Goal: Find specific page/section: Find specific page/section

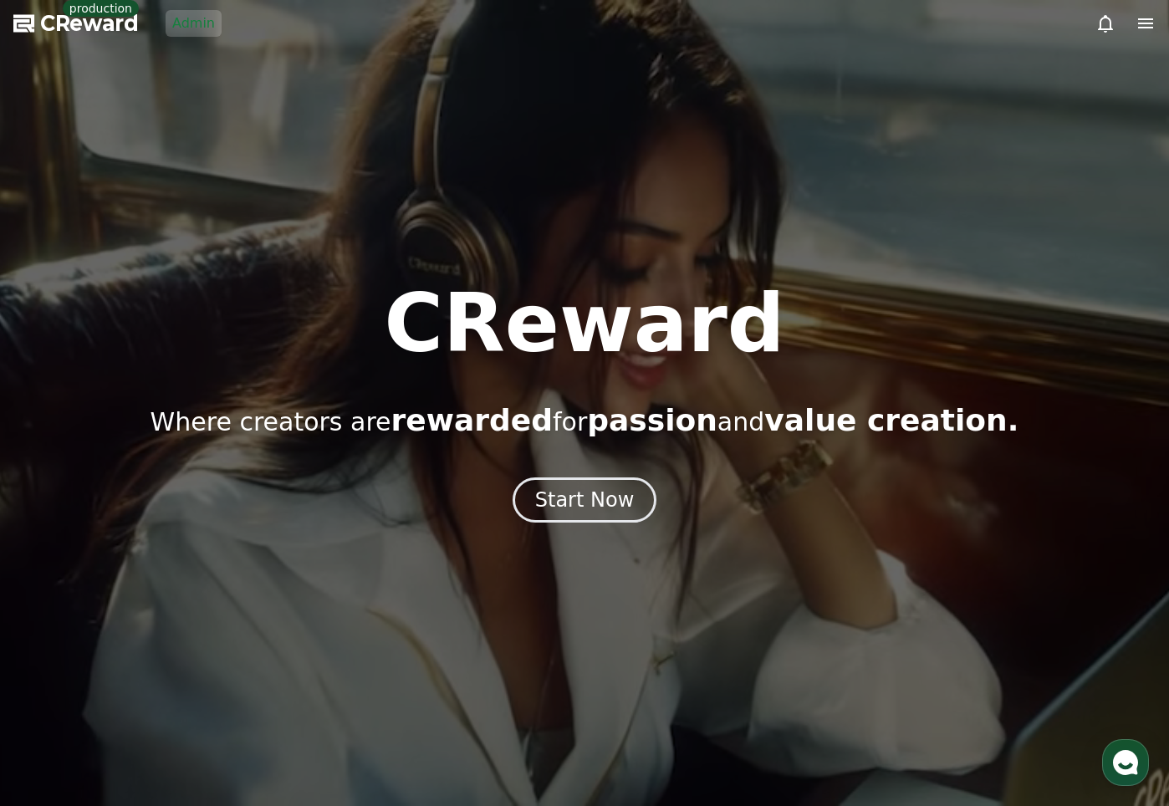
click at [168, 23] on link "Admin" at bounding box center [194, 23] width 56 height 27
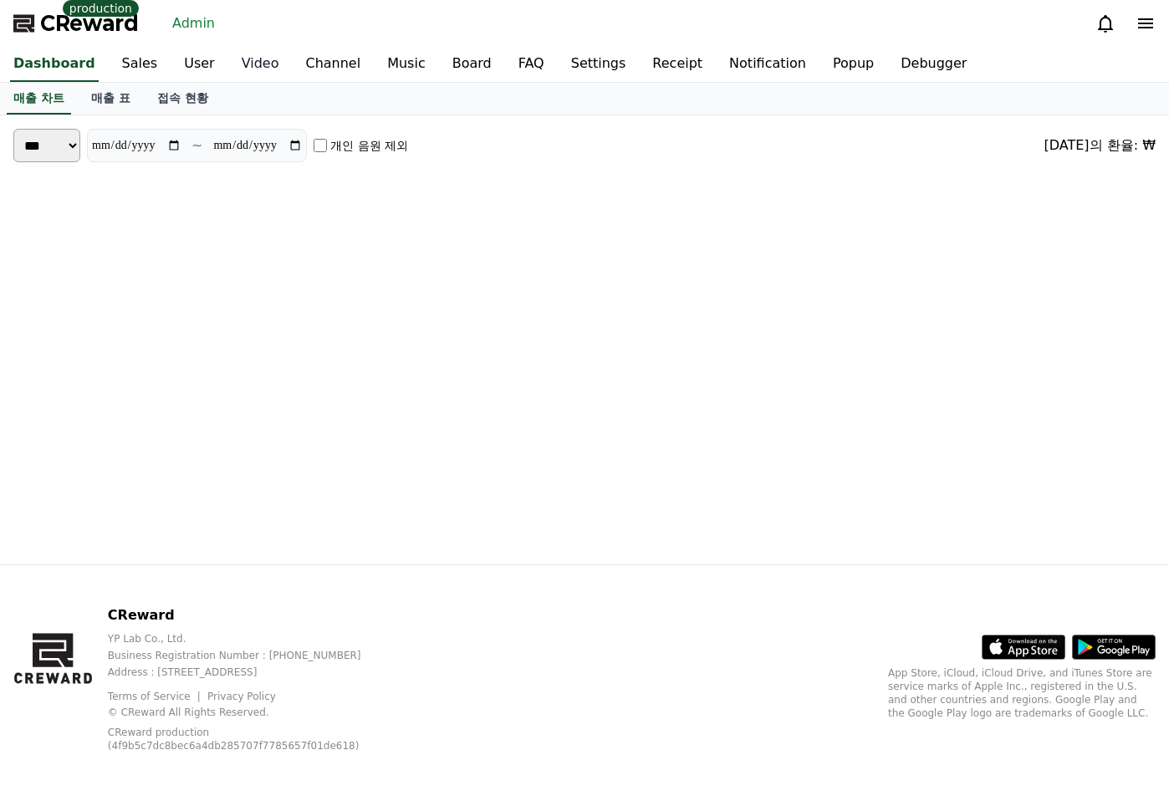
click at [247, 60] on link "Video" at bounding box center [260, 64] width 64 height 35
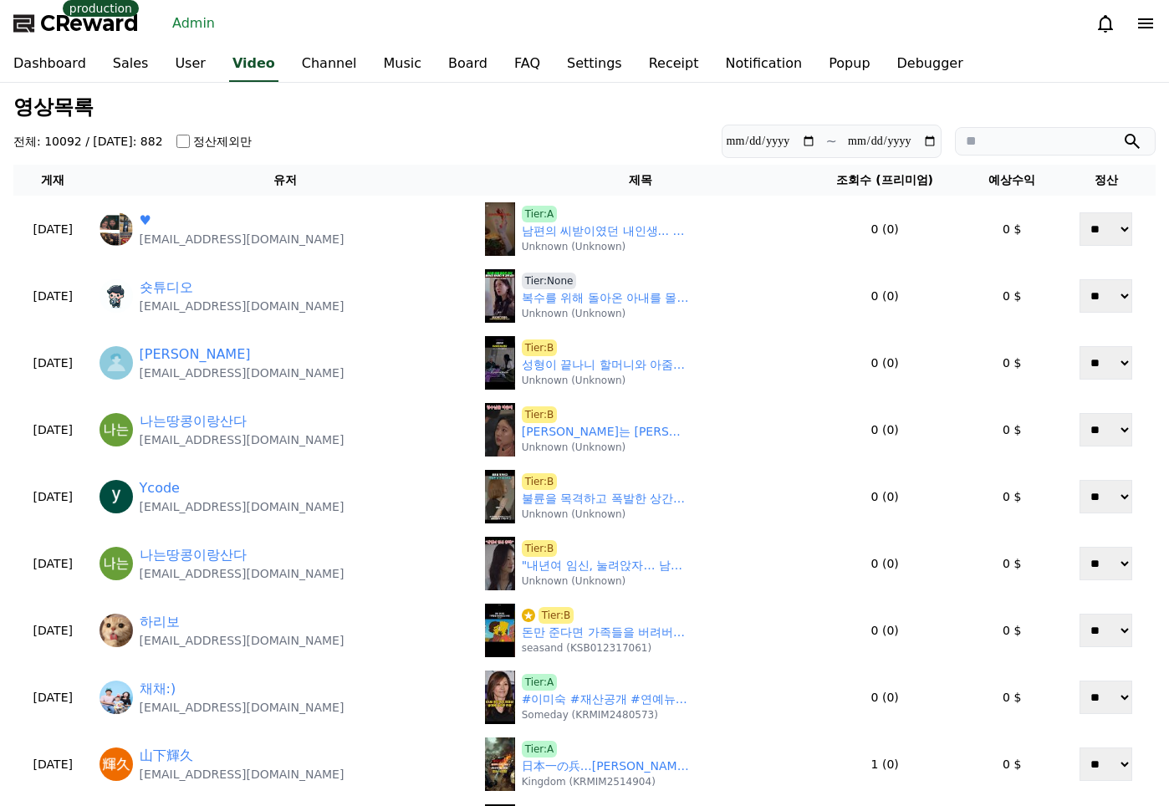
click at [477, 132] on section "**********" at bounding box center [584, 141] width 1142 height 33
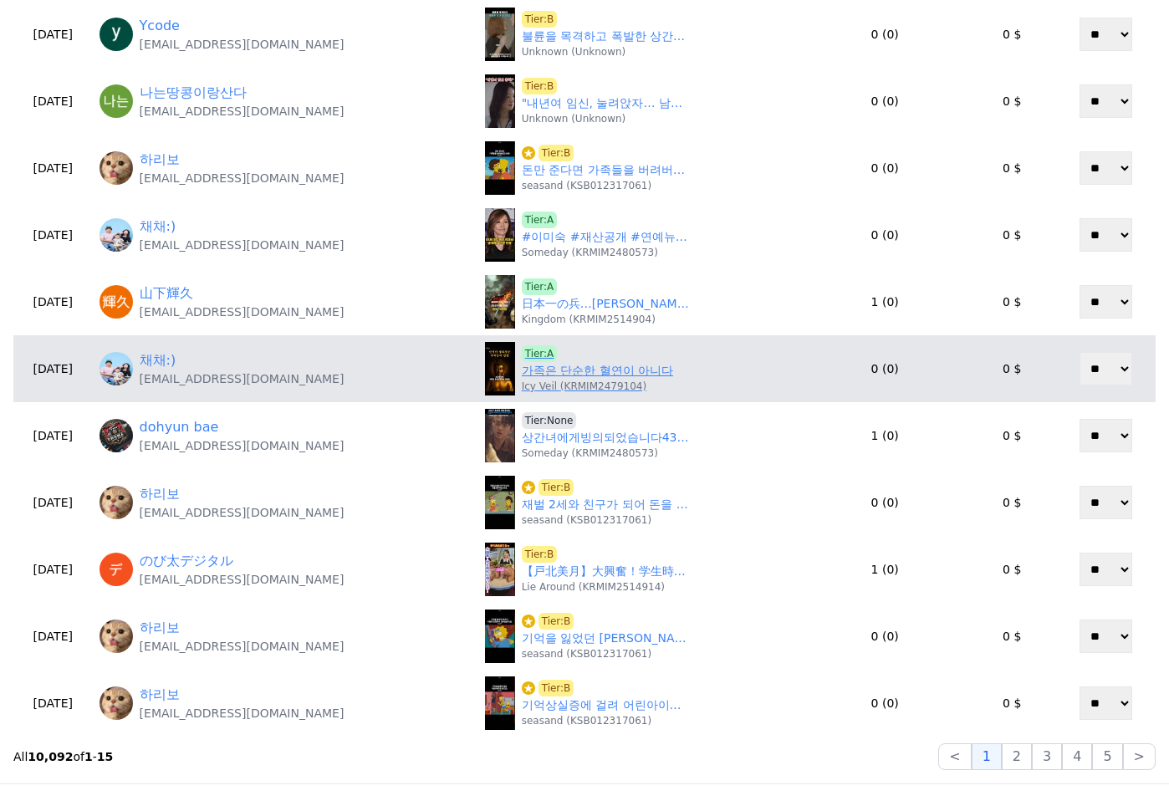
scroll to position [681, 0]
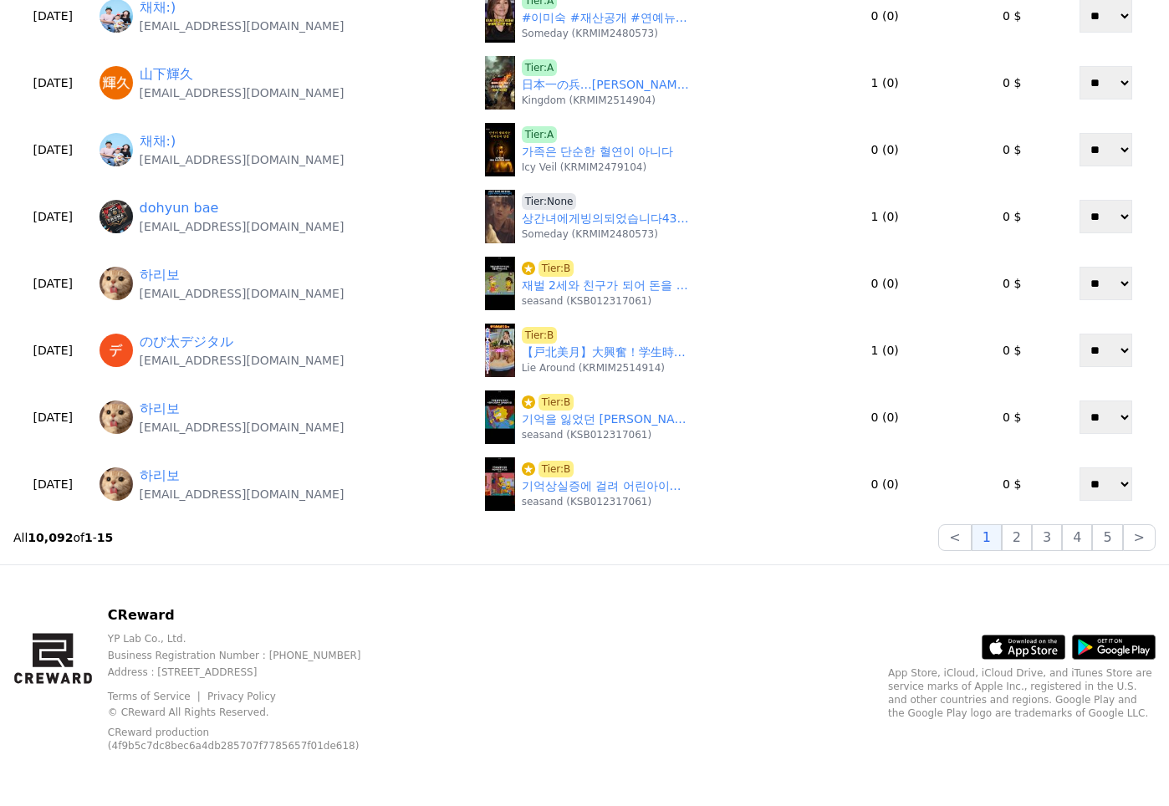
click at [613, 621] on div "CReward YP Lab Co., Ltd. Business Registration Number : [PHONE_NUMBER] Address …" at bounding box center [584, 685] width 1169 height 241
click at [1014, 545] on button "2" at bounding box center [1017, 537] width 30 height 27
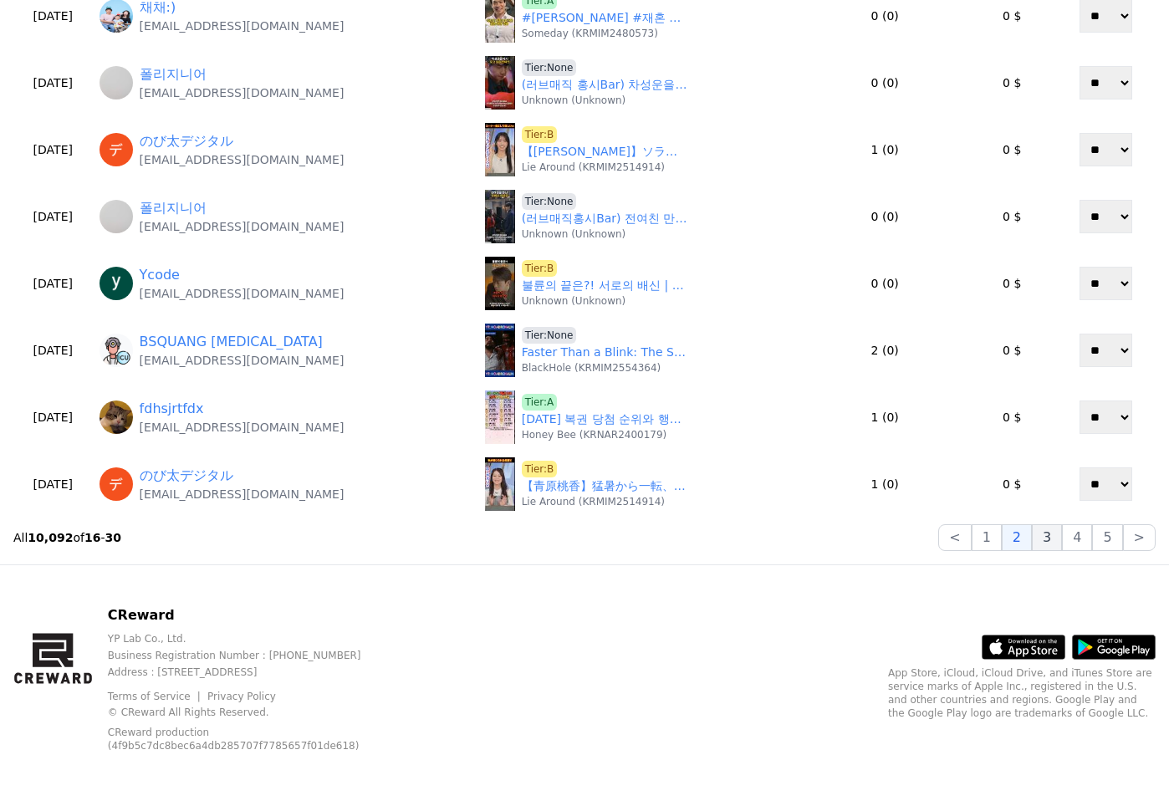
click at [1039, 540] on button "3" at bounding box center [1047, 537] width 30 height 27
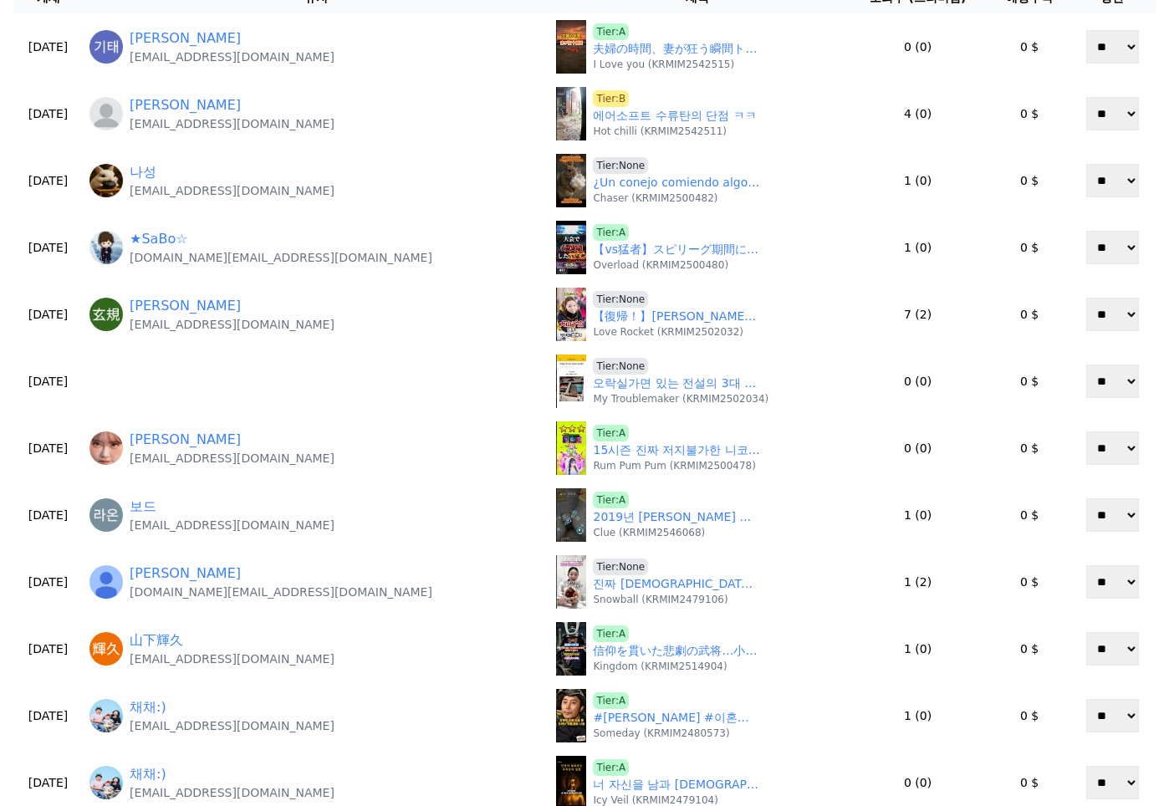
scroll to position [448, 0]
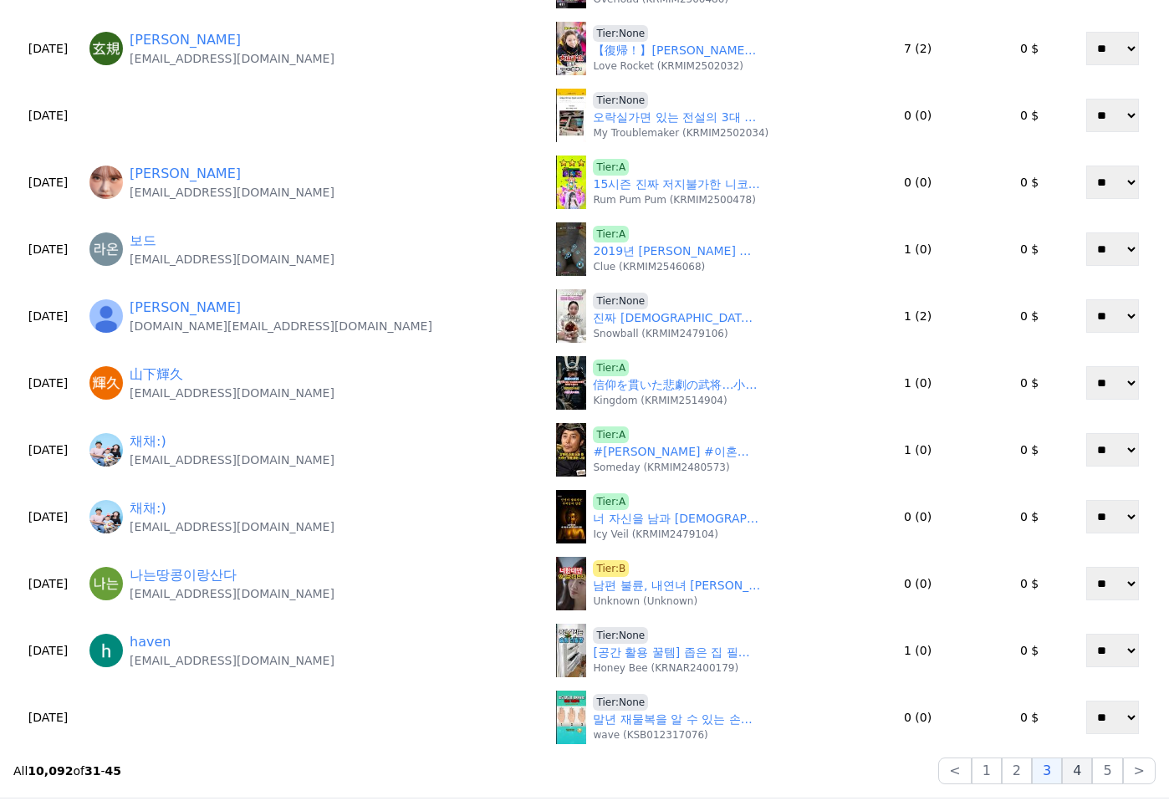
click at [1082, 762] on button "4" at bounding box center [1077, 770] width 30 height 27
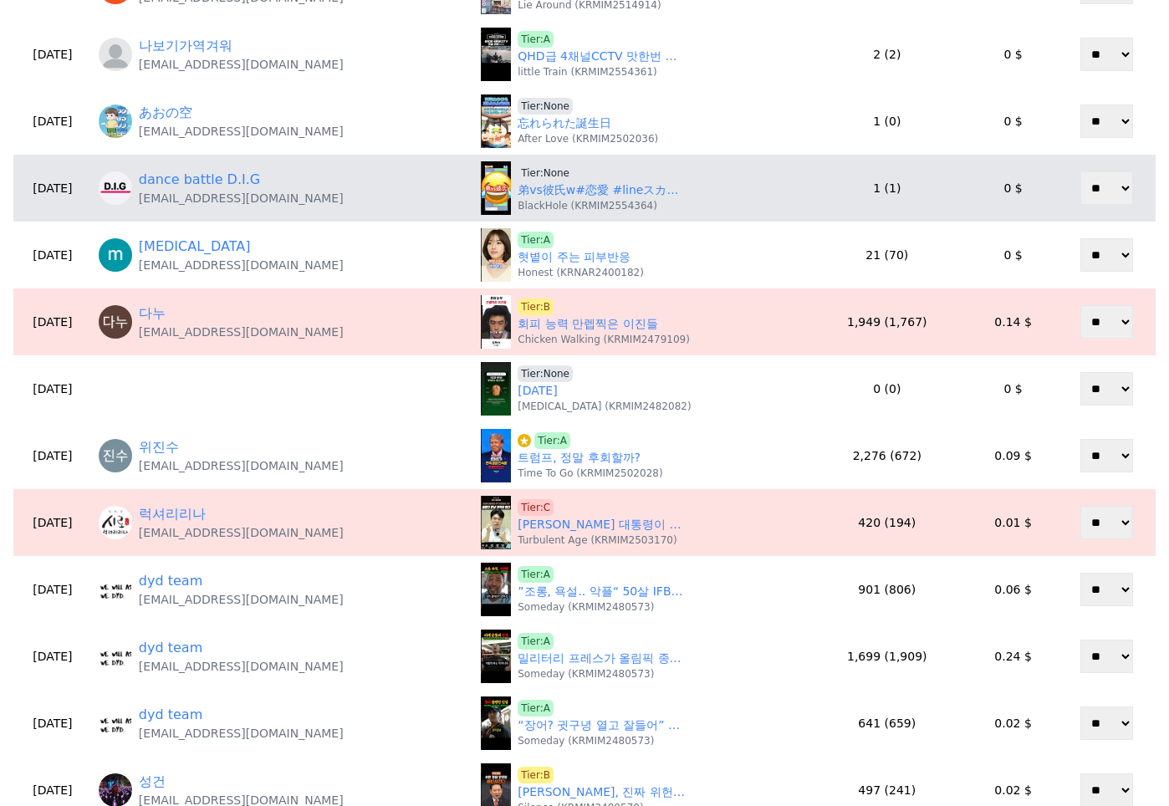
scroll to position [0, 0]
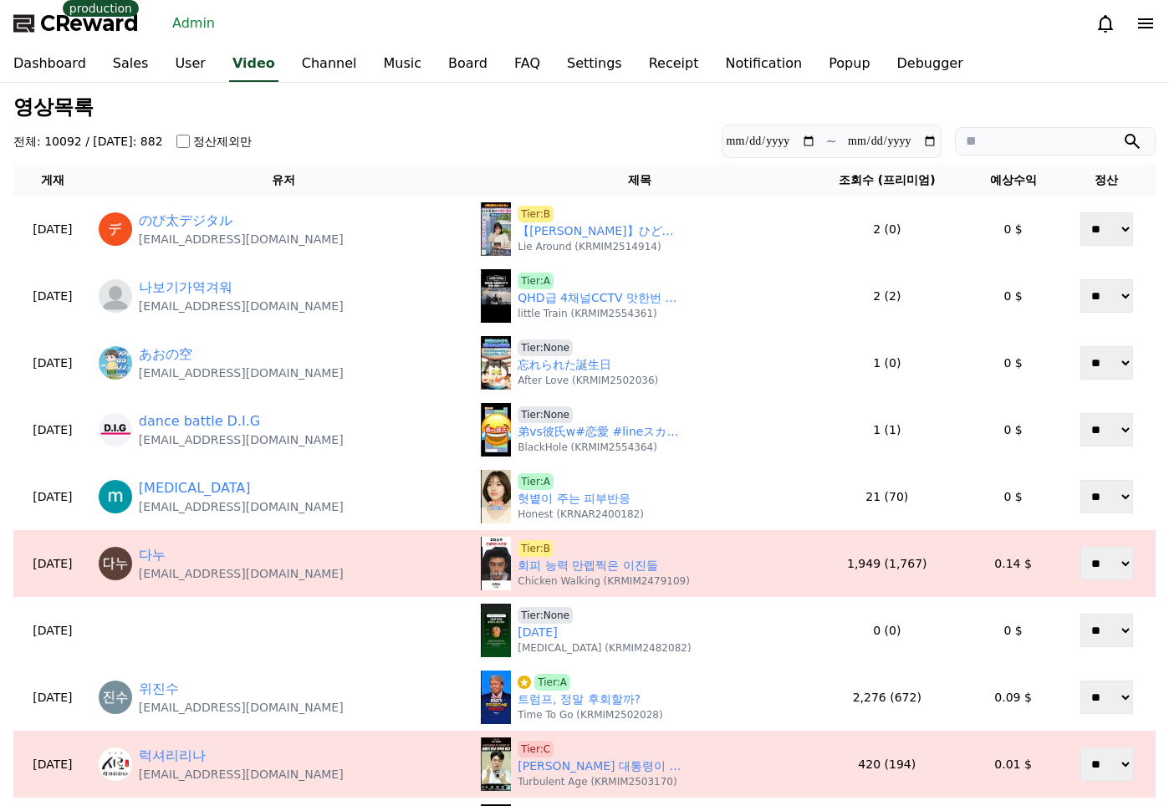
click at [591, 114] on h3 "영상목록" at bounding box center [584, 107] width 1142 height 22
click at [511, 118] on div "**********" at bounding box center [584, 664] width 1155 height 1150
